Goal: Navigation & Orientation: Find specific page/section

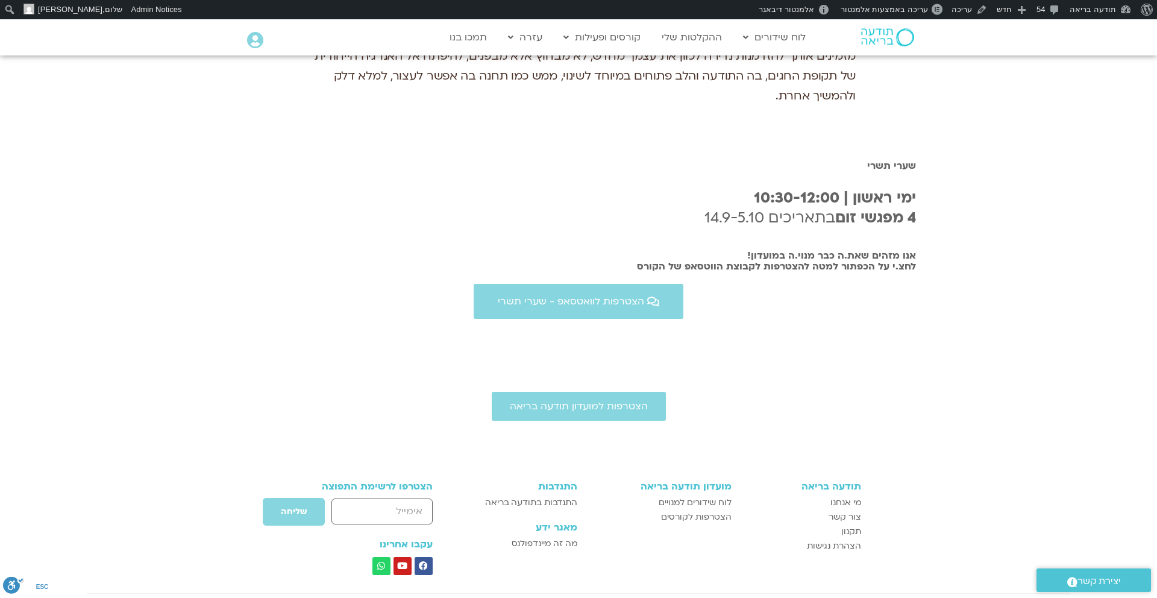
scroll to position [2152, 0]
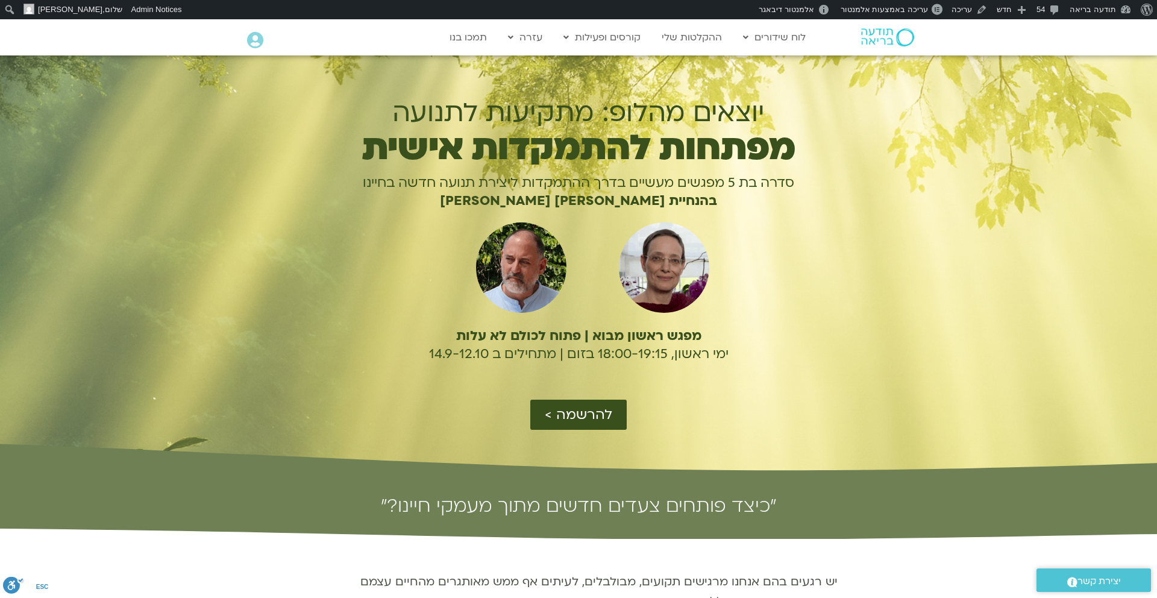
click at [878, 36] on img at bounding box center [887, 37] width 53 height 18
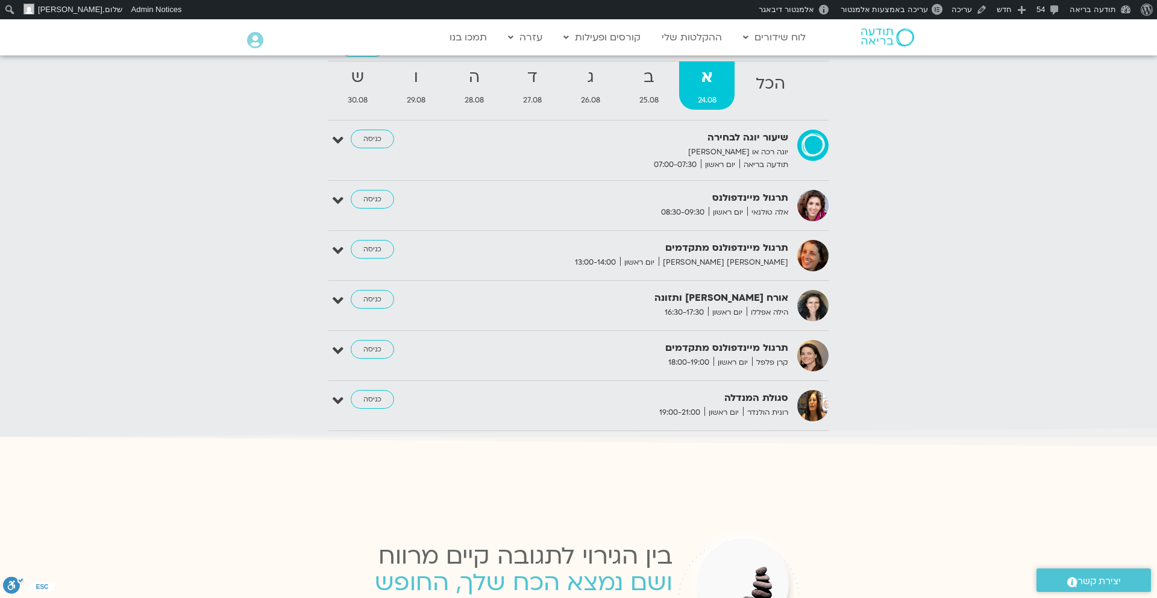
scroll to position [1350, 0]
